Goal: Information Seeking & Learning: Find specific fact

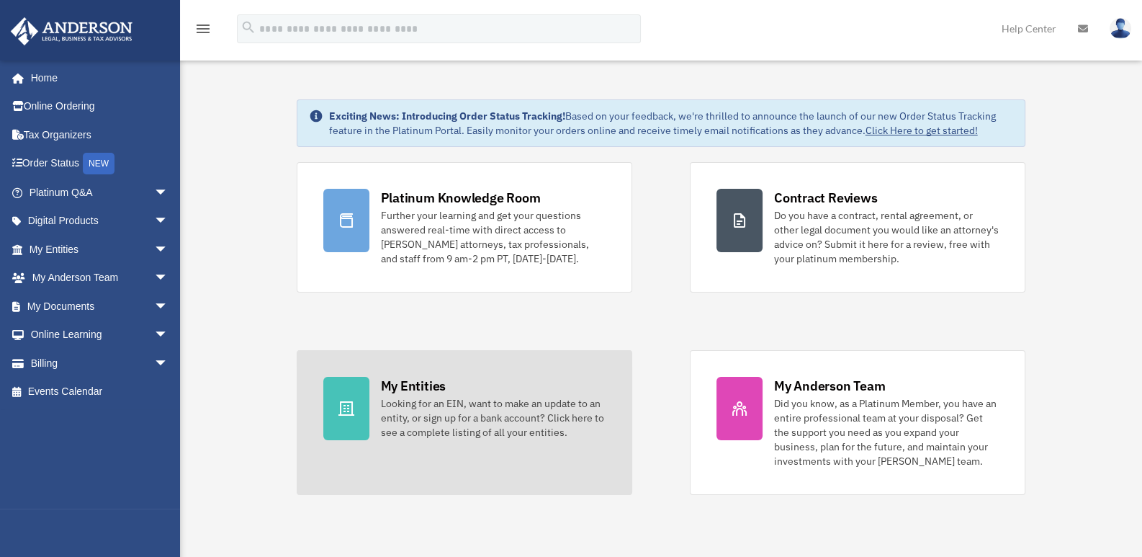
click at [410, 384] on div "My Entities" at bounding box center [413, 386] width 65 height 18
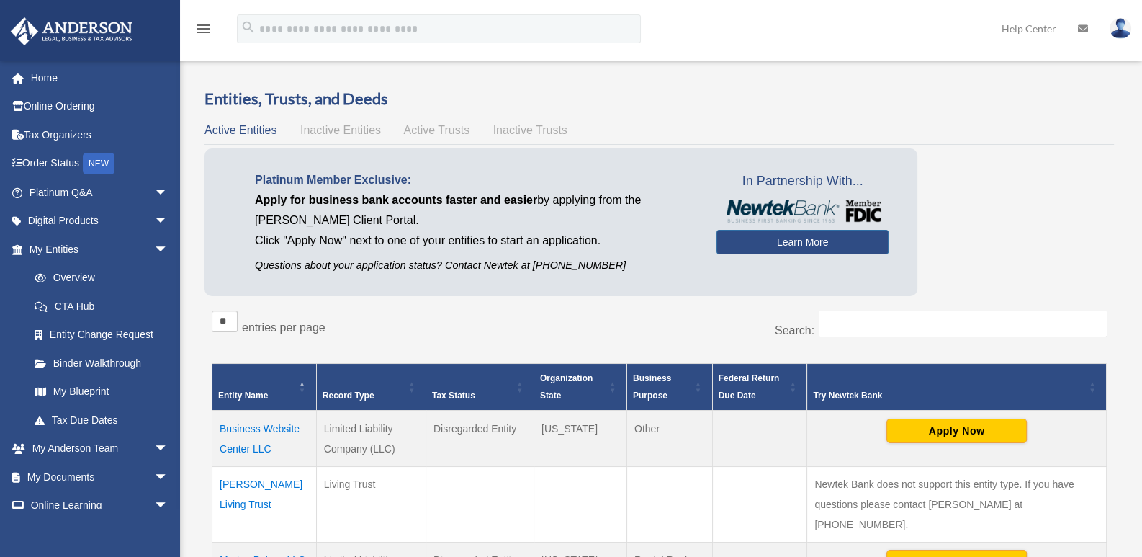
scroll to position [193, 0]
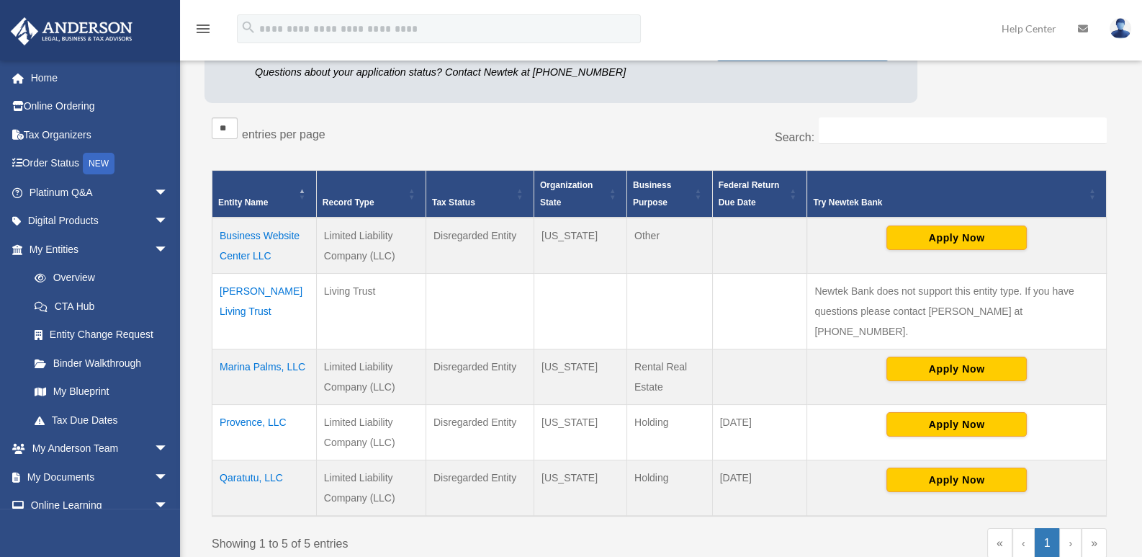
click at [251, 238] on td "Business Website Center LLC" at bounding box center [264, 245] width 104 height 56
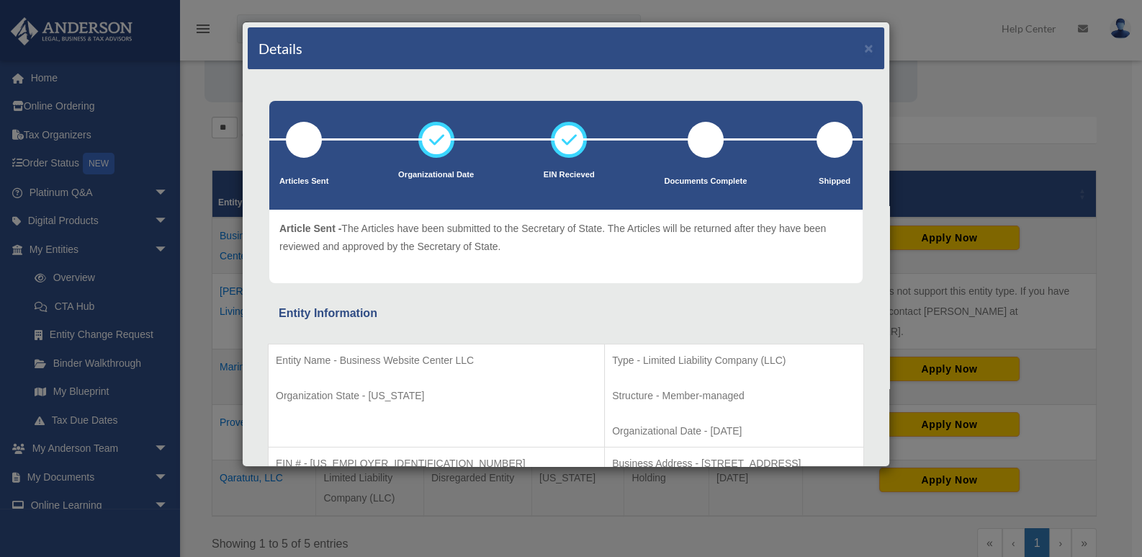
scroll to position [176, 0]
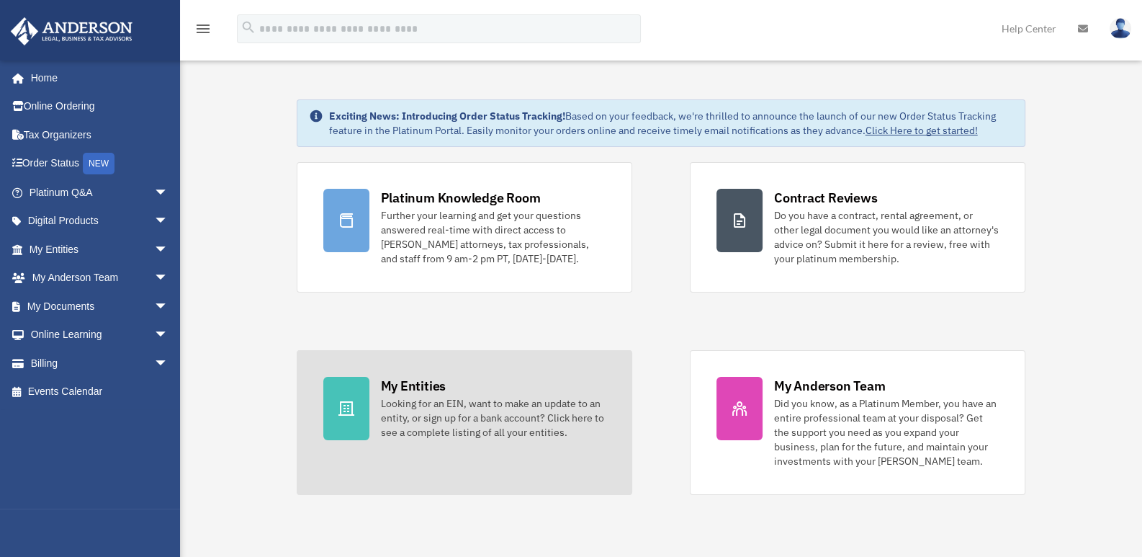
click at [417, 398] on div "Looking for an EIN, want to make an update to an entity, or sign up for a bank …" at bounding box center [493, 417] width 225 height 43
click at [397, 402] on div "Looking for an EIN, want to make an update to an entity, or sign up for a bank …" at bounding box center [493, 417] width 225 height 43
click at [451, 404] on div "Looking for an EIN, want to make an update to an entity, or sign up for a bank …" at bounding box center [493, 417] width 225 height 43
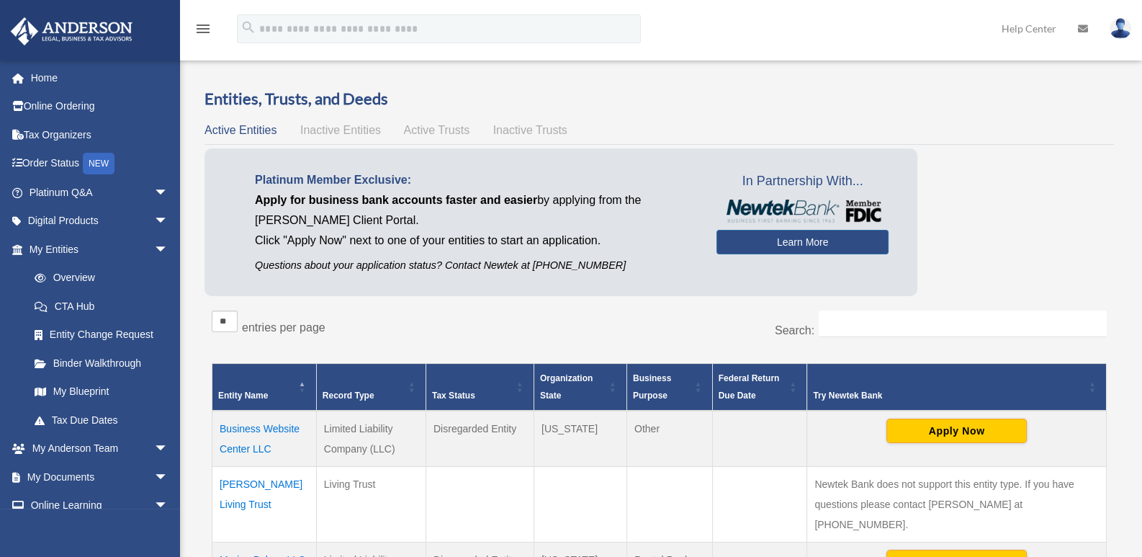
scroll to position [193, 0]
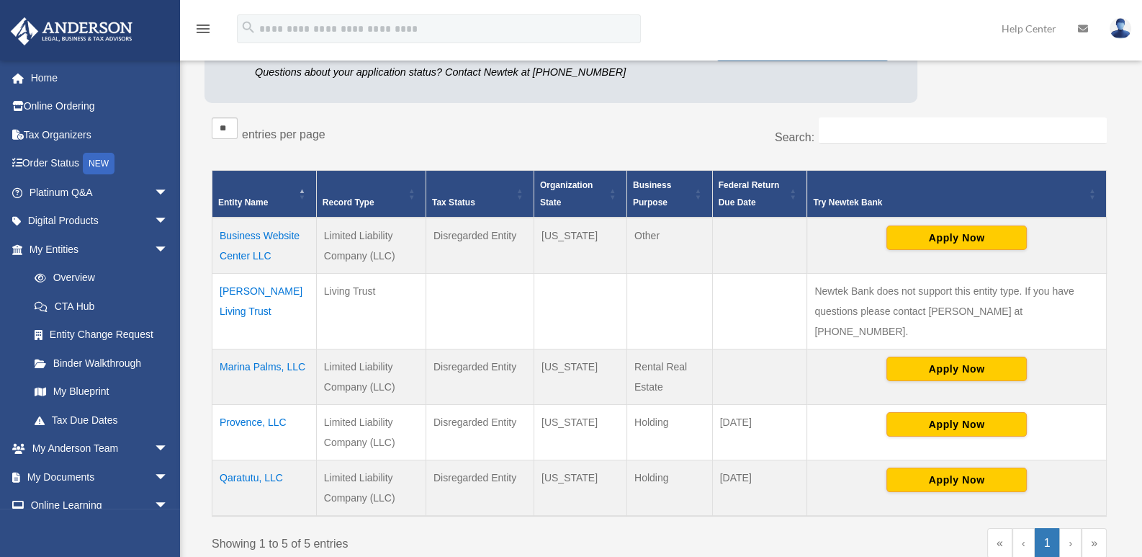
click at [270, 240] on td "Business Website Center LLC" at bounding box center [264, 245] width 104 height 56
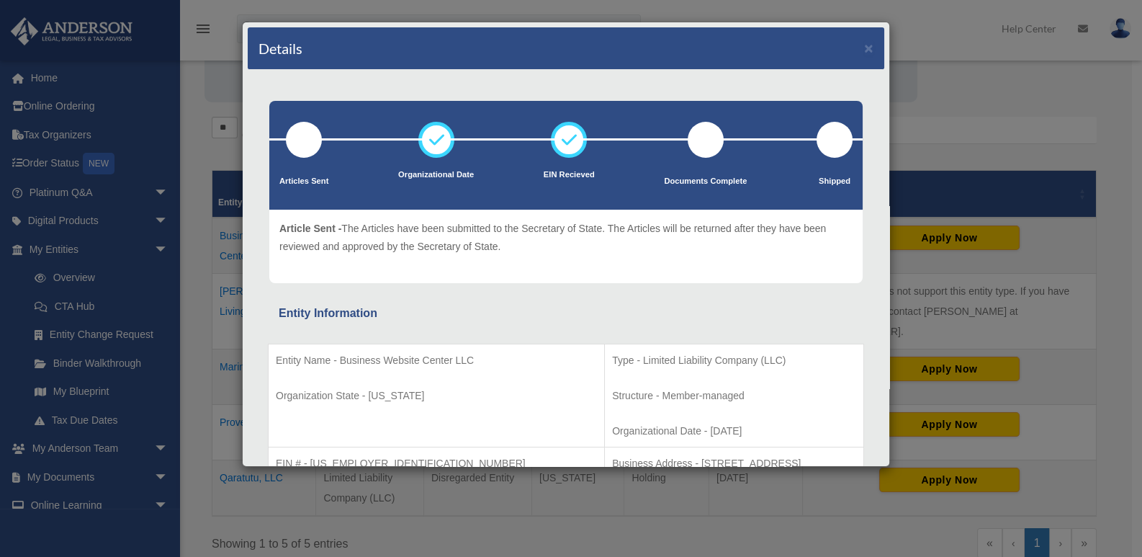
scroll to position [176, 0]
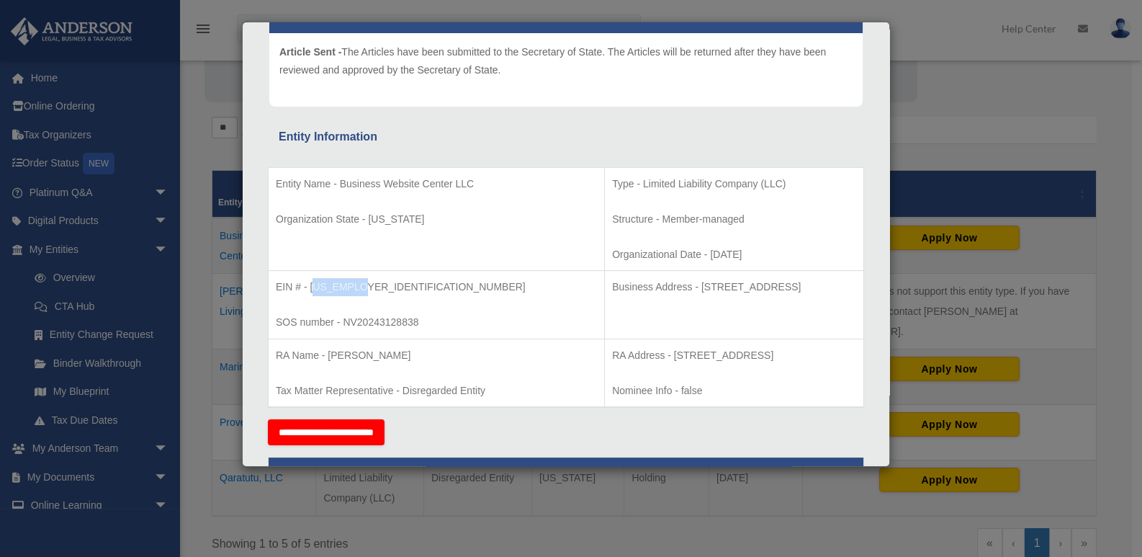
drag, startPoint x: 312, startPoint y: 282, endPoint x: 356, endPoint y: 286, distance: 43.4
click at [356, 286] on p "EIN # - 39-3417387" at bounding box center [436, 287] width 321 height 18
drag, startPoint x: 582, startPoint y: 287, endPoint x: 834, endPoint y: 314, distance: 253.4
click at [835, 312] on td "Business Address - 2121 Windhurst Street, Mailbox #8, Las Vegas, NV, 89032, USA" at bounding box center [734, 305] width 259 height 68
click at [649, 296] on p "Business Address - [STREET_ADDRESS]" at bounding box center [734, 287] width 244 height 18
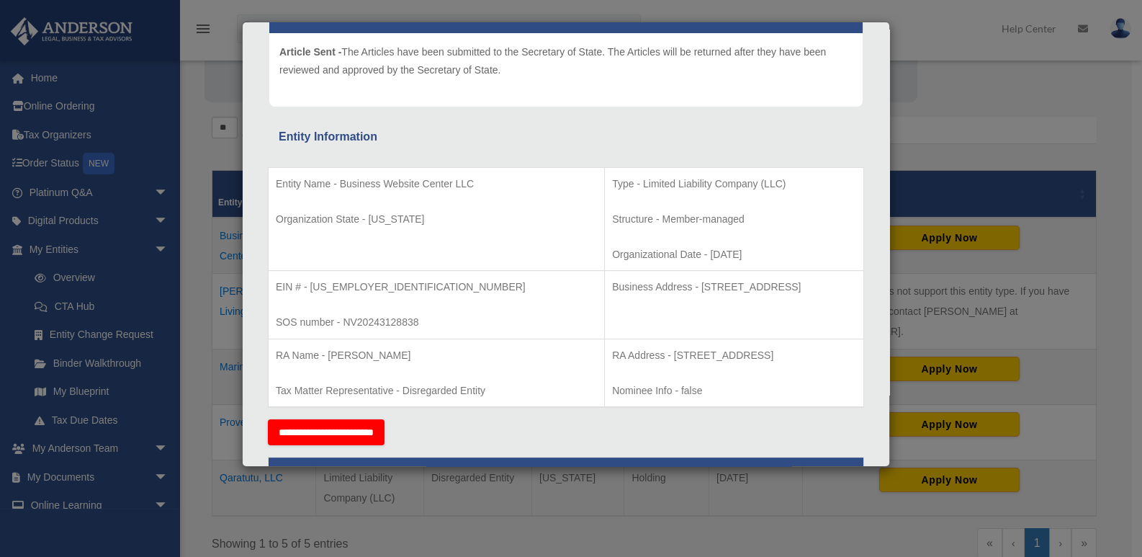
drag, startPoint x: 580, startPoint y: 288, endPoint x: 591, endPoint y: 307, distance: 22.0
click at [612, 296] on p "Business Address - [STREET_ADDRESS]" at bounding box center [734, 287] width 244 height 18
drag, startPoint x: 579, startPoint y: 284, endPoint x: 598, endPoint y: 297, distance: 23.4
click at [612, 296] on p "Business Address - [STREET_ADDRESS]" at bounding box center [734, 287] width 244 height 18
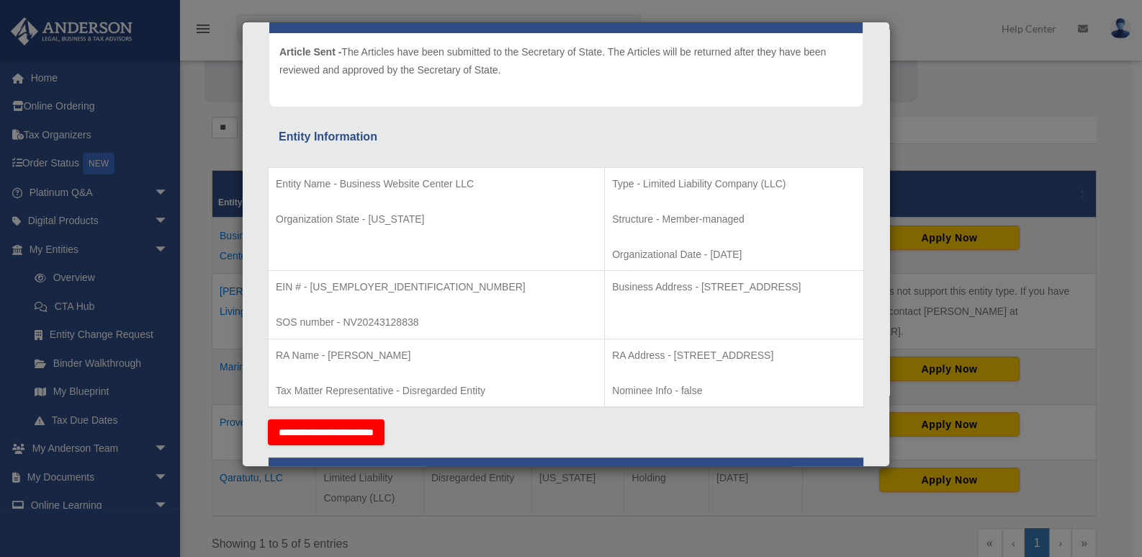
click at [612, 296] on p "Business Address - [STREET_ADDRESS]" at bounding box center [734, 287] width 244 height 18
drag, startPoint x: 584, startPoint y: 288, endPoint x: 600, endPoint y: 300, distance: 19.6
click at [612, 296] on p "Business Address - [STREET_ADDRESS]" at bounding box center [734, 287] width 244 height 18
click at [618, 296] on p "Business Address - [STREET_ADDRESS]" at bounding box center [734, 287] width 244 height 18
drag, startPoint x: 578, startPoint y: 284, endPoint x: 596, endPoint y: 294, distance: 21.0
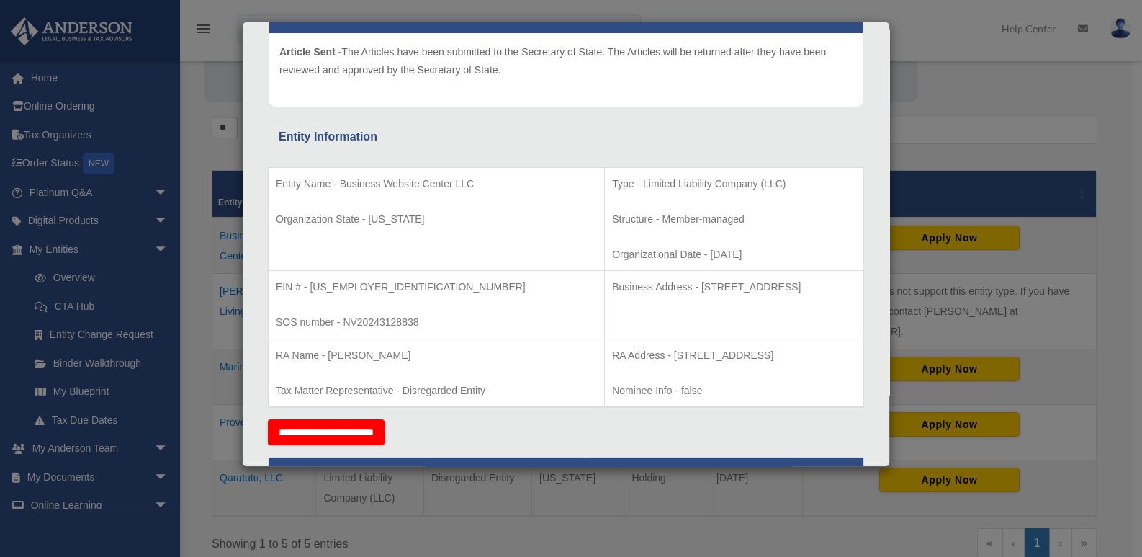
click at [612, 294] on p "Business Address - [STREET_ADDRESS]" at bounding box center [734, 287] width 244 height 18
click at [674, 296] on p "Business Address - [STREET_ADDRESS]" at bounding box center [734, 287] width 244 height 18
drag, startPoint x: 580, startPoint y: 284, endPoint x: 596, endPoint y: 301, distance: 22.9
click at [612, 296] on p "Business Address - [STREET_ADDRESS]" at bounding box center [734, 287] width 244 height 18
drag, startPoint x: 309, startPoint y: 282, endPoint x: 366, endPoint y: 283, distance: 56.9
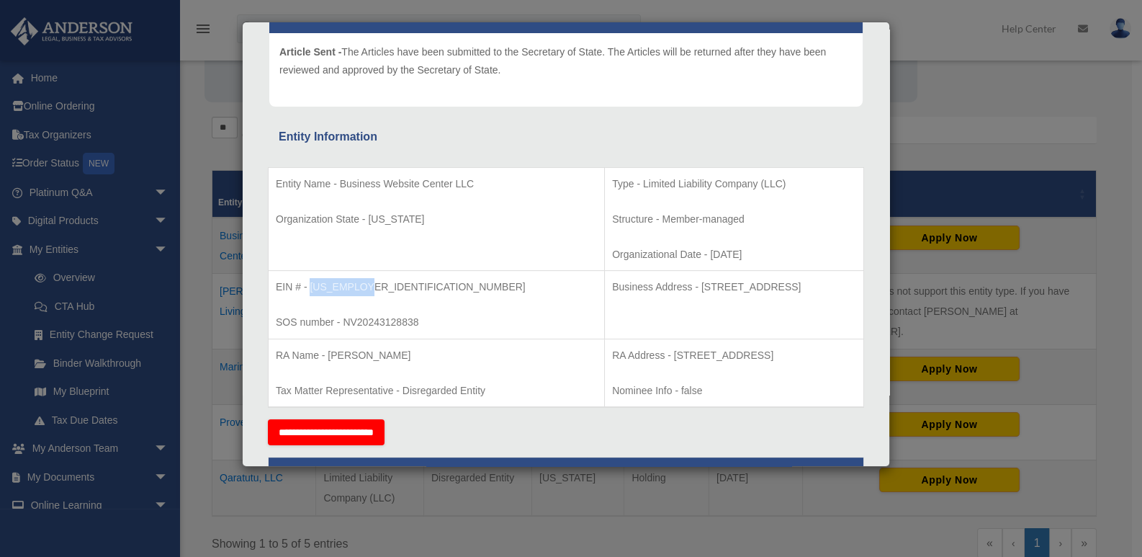
click at [366, 283] on p "EIN # - [US_EMPLOYER_IDENTIFICATION_NUMBER]" at bounding box center [436, 287] width 321 height 18
click at [355, 282] on p "EIN # - [US_EMPLOYER_IDENTIFICATION_NUMBER]" at bounding box center [436, 287] width 321 height 18
drag, startPoint x: 366, startPoint y: 287, endPoint x: 312, endPoint y: 288, distance: 54.7
click at [312, 288] on p "EIN # - [US_EMPLOYER_IDENTIFICATION_NUMBER]" at bounding box center [436, 287] width 321 height 18
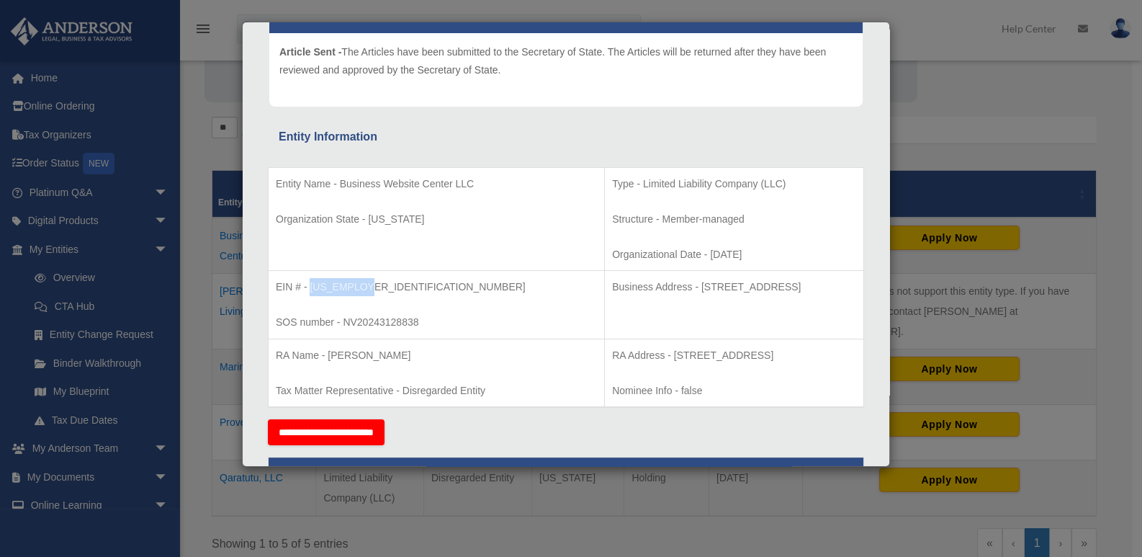
scroll to position [0, 0]
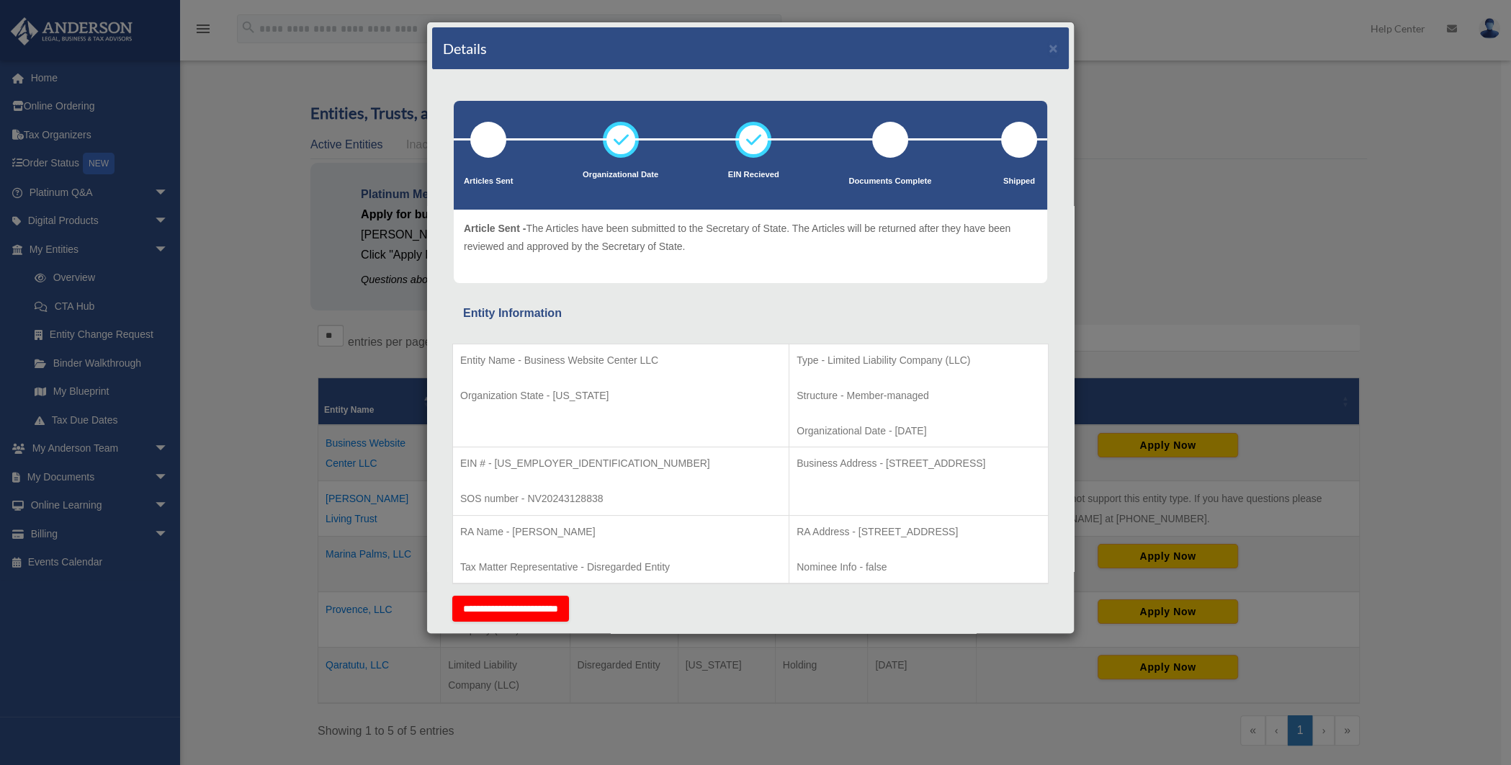
click at [260, 355] on div "Details × Articles Sent Organizational Date" at bounding box center [755, 382] width 1511 height 765
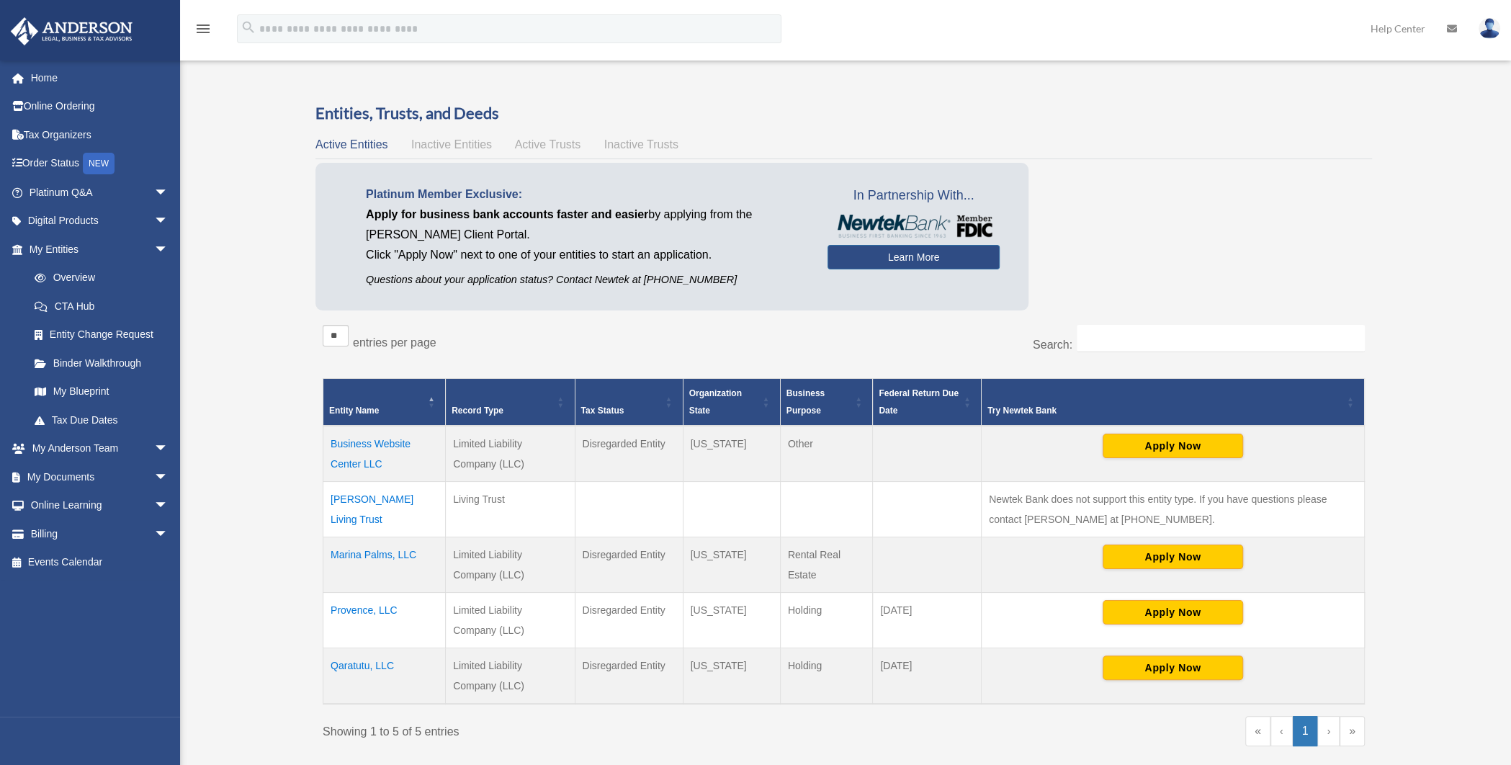
drag, startPoint x: 910, startPoint y: 611, endPoint x: 877, endPoint y: 603, distance: 34.1
click at [877, 556] on td "[DATE]" at bounding box center [927, 619] width 109 height 55
click at [925, 556] on td "[DATE]" at bounding box center [927, 619] width 109 height 55
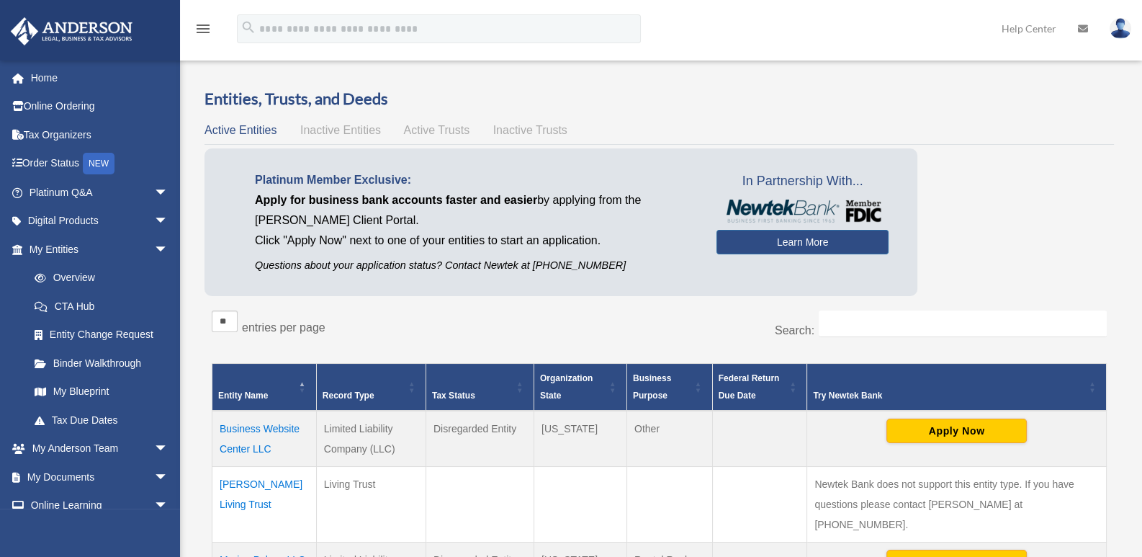
click at [1003, 208] on div "Platinum Member Exclusive: Apply for business bank accounts faster and easier b…" at bounding box center [658, 225] width 909 height 155
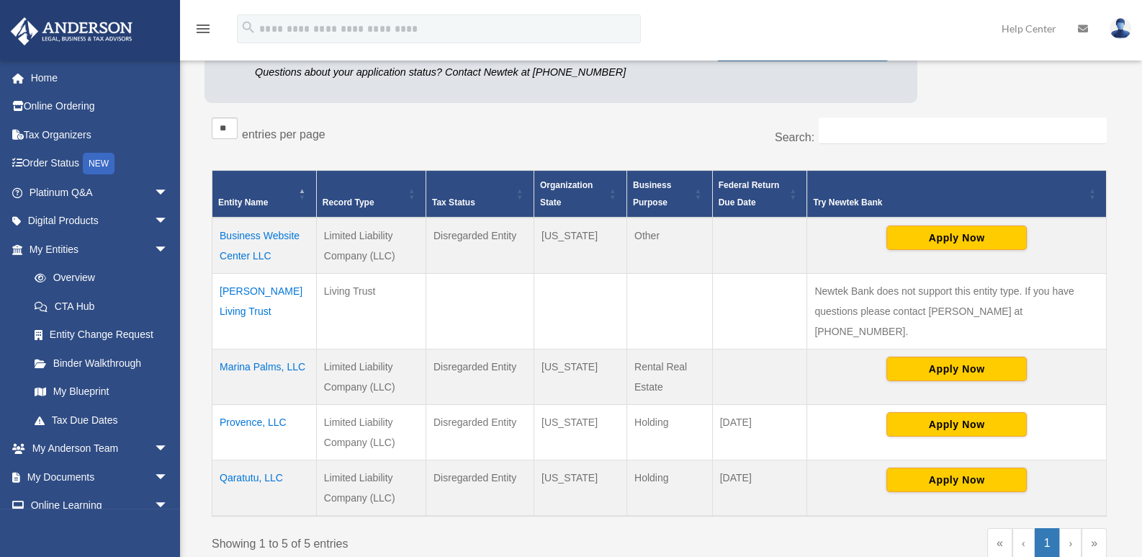
click at [576, 528] on div "Showing 1 to 5 of 5 entries" at bounding box center [430, 541] width 437 height 26
drag, startPoint x: 379, startPoint y: 525, endPoint x: 214, endPoint y: 519, distance: 165.0
click at [214, 528] on div "Showing 1 to 5 of 5 entries" at bounding box center [430, 541] width 437 height 26
